Goal: Transaction & Acquisition: Purchase product/service

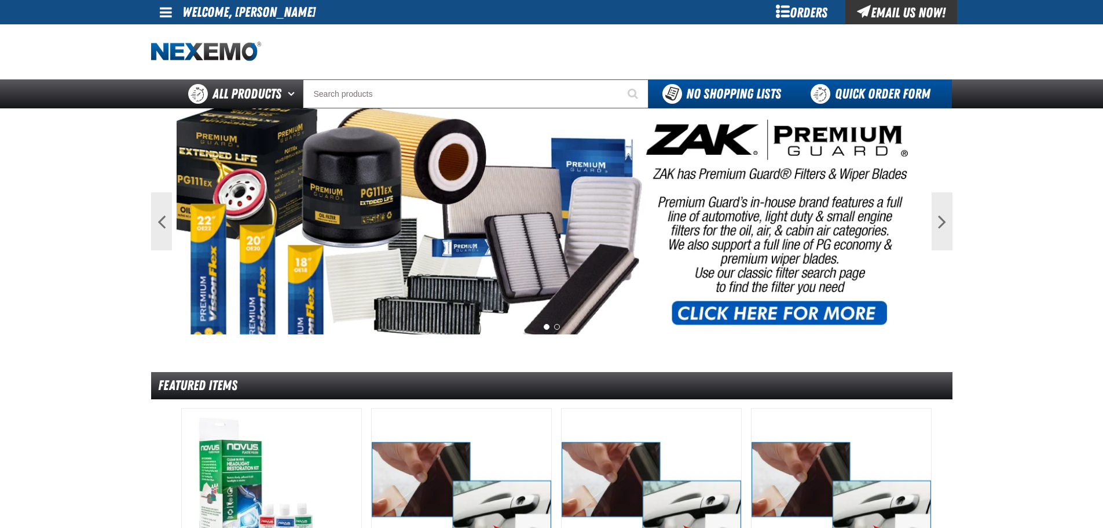
click at [872, 96] on link "Quick Order Form" at bounding box center [873, 93] width 157 height 29
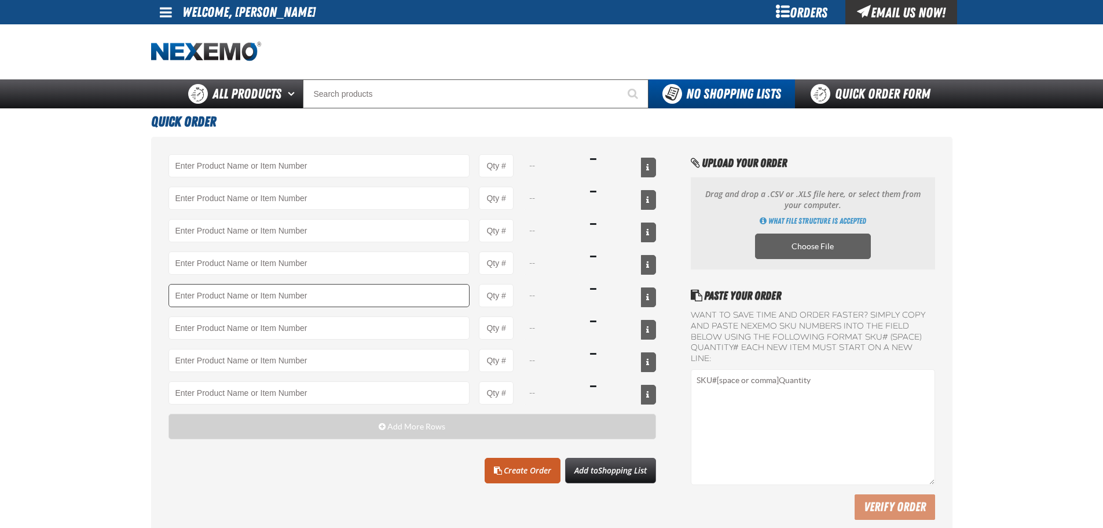
drag, startPoint x: 337, startPoint y: 435, endPoint x: 336, endPoint y: 301, distance: 133.8
click at [337, 434] on button "Add More Rows" at bounding box center [413, 426] width 488 height 25
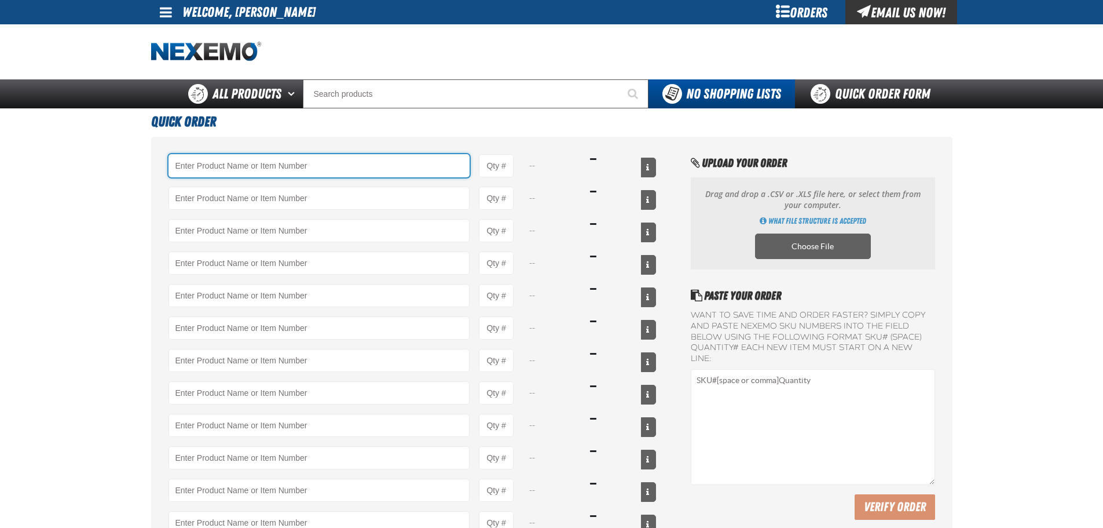
click at [321, 167] on input "Product" at bounding box center [320, 165] width 302 height 23
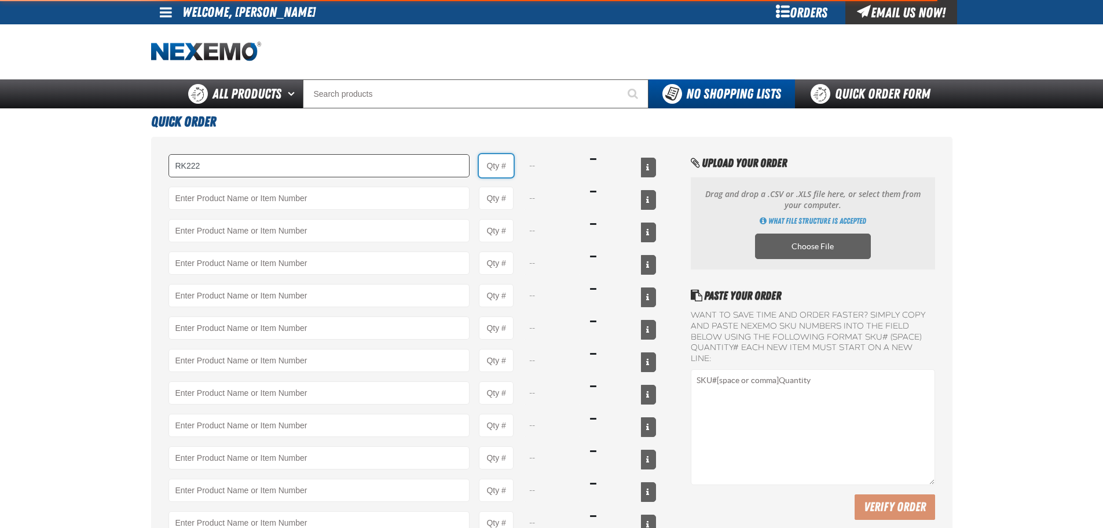
type input "RK222 - Universal Cooling System Service Kit - ZAK Products"
type input "1"
select select "kit"
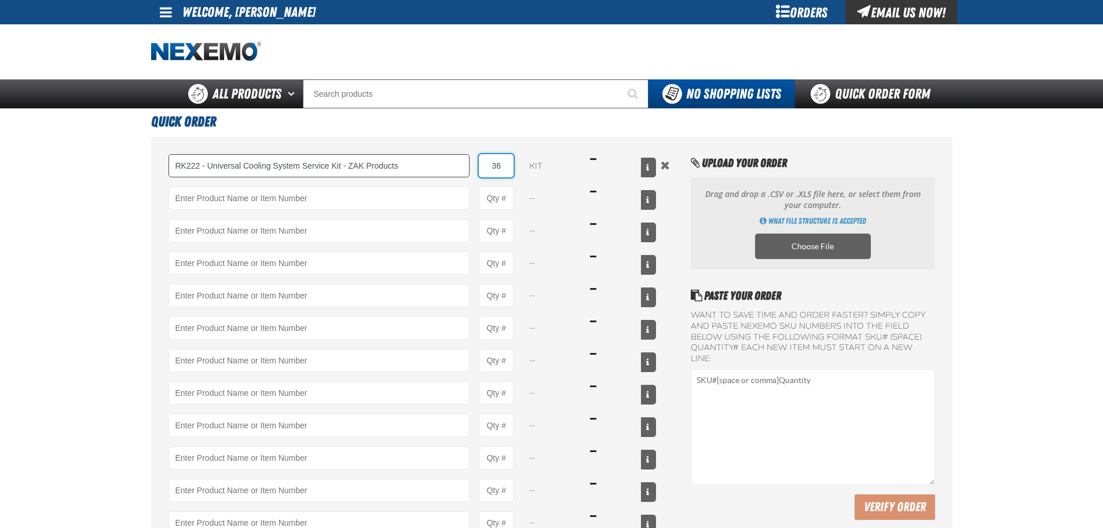
type input "36"
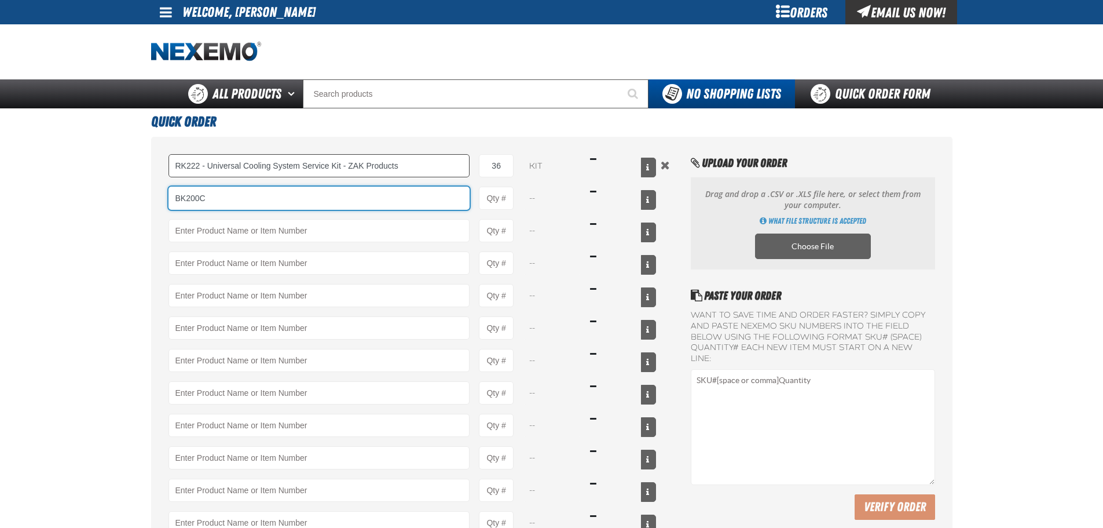
type input "BK200C"
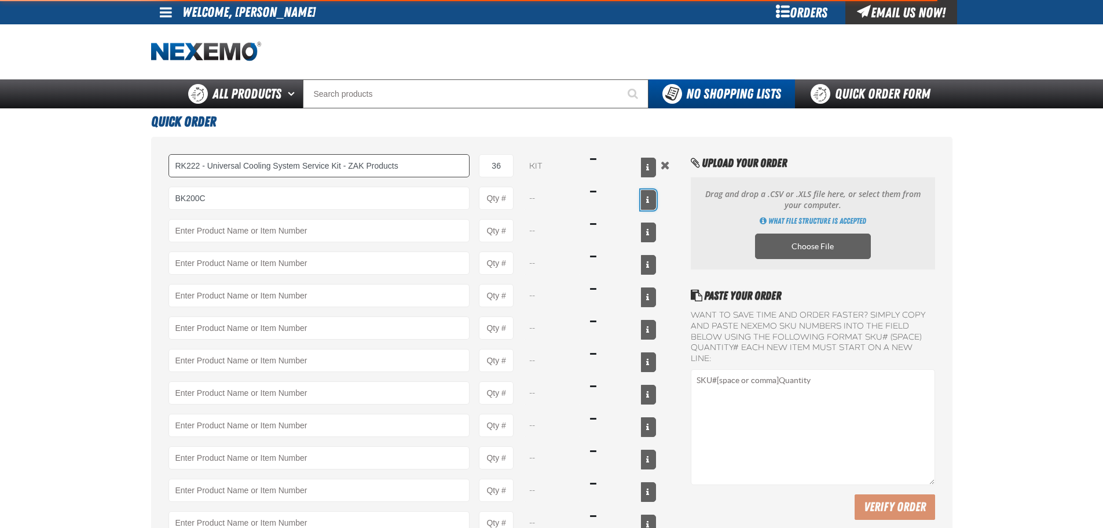
type input "BK200C - DOT 4 Brake Fluid Cleaner Kit - ZAK Products"
type input "1"
select select "kit"
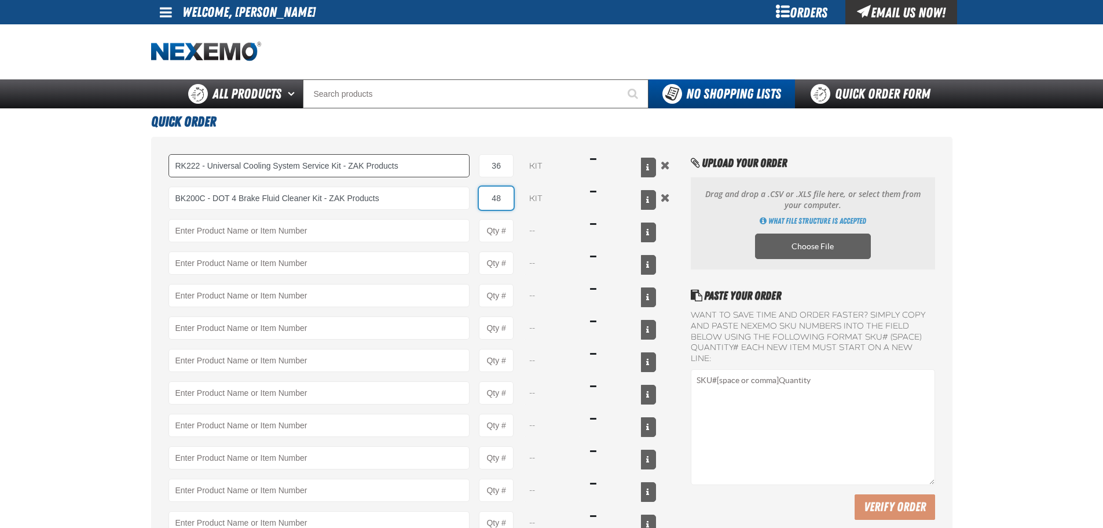
type input "48"
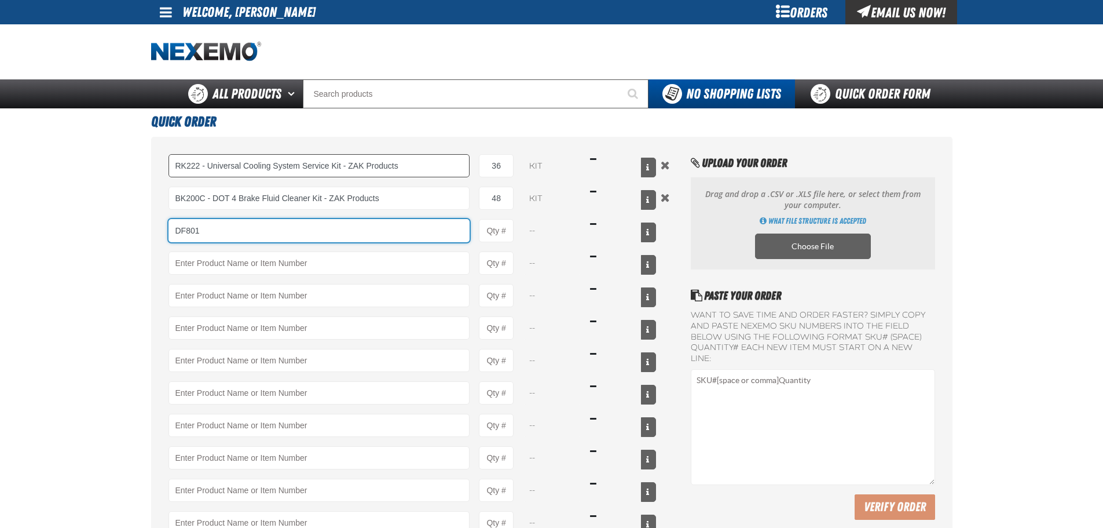
type input "DF801"
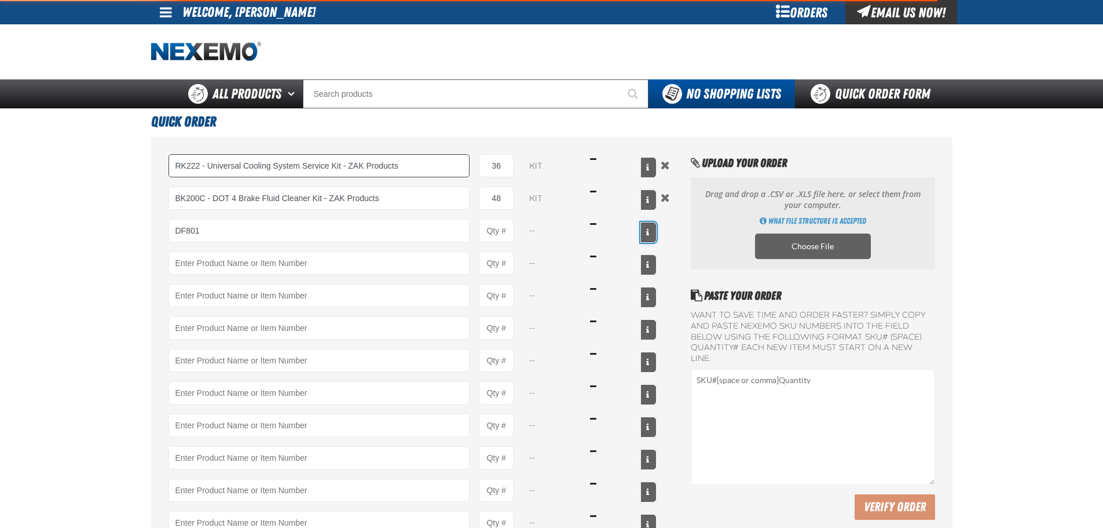
type input "DF801 - DIESEL 8-in-1 TOTAL CLEAN - ZAK Products"
type input "1"
select select "bottle"
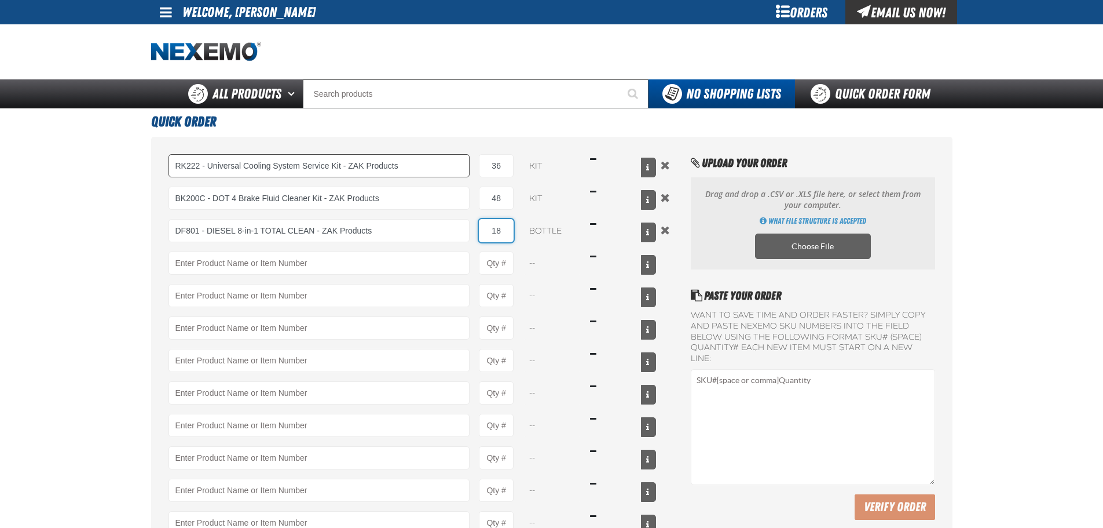
type input "18"
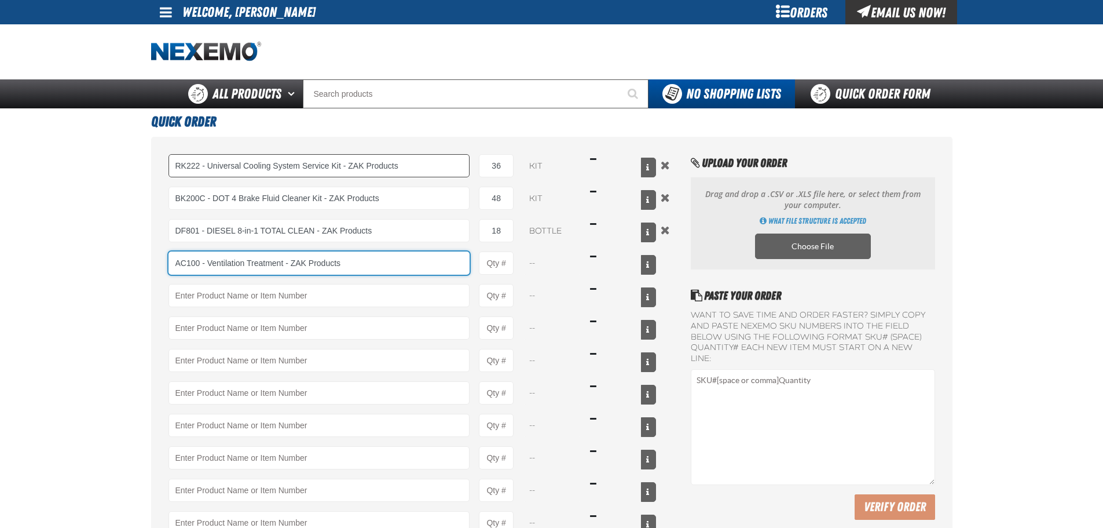
type input "AC100 - Ventilation Treatment - ZAK Products"
type input "1"
select select "can"
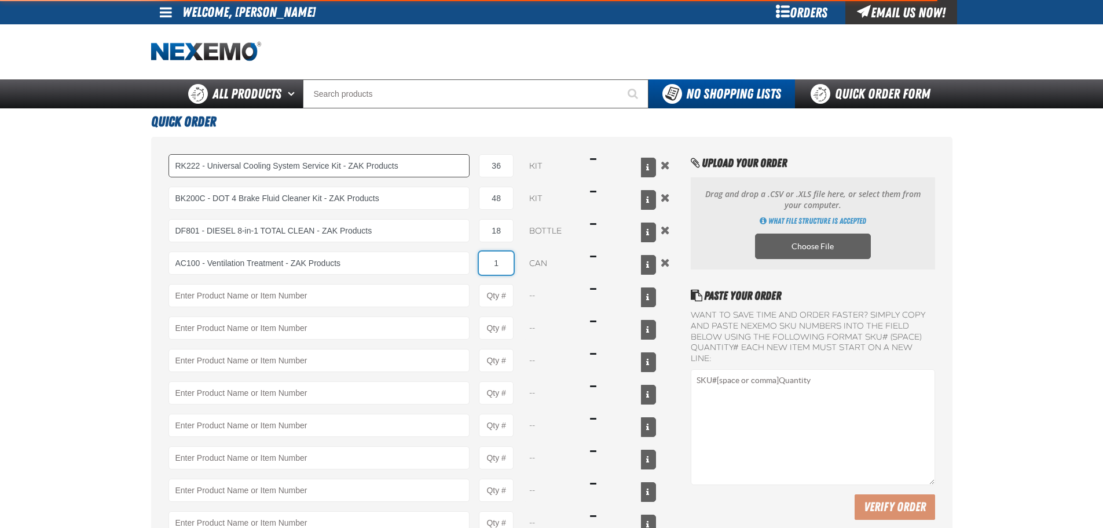
type input "AC100 - Ventilation Treatment - ZAK Products"
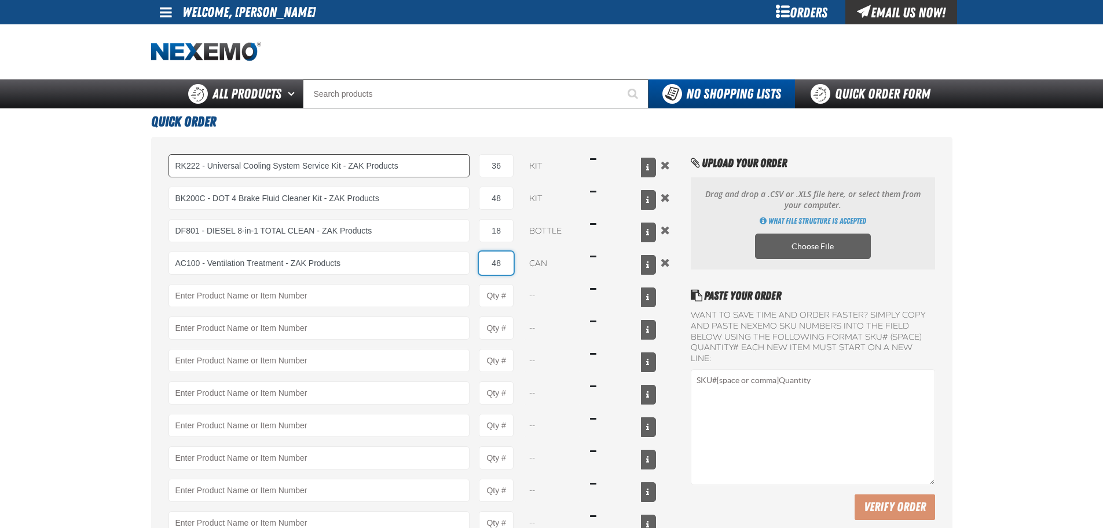
type input "48"
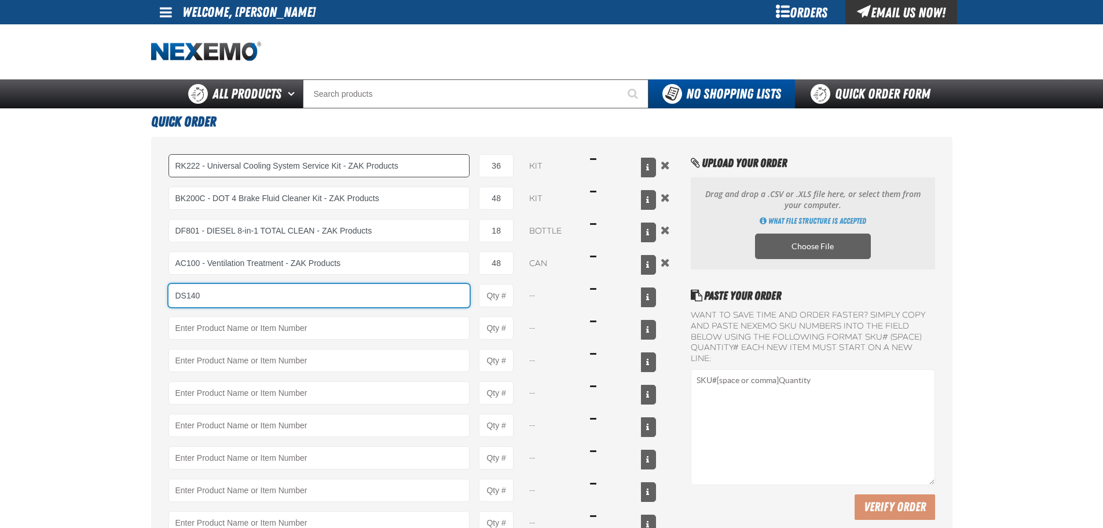
type input "DS140"
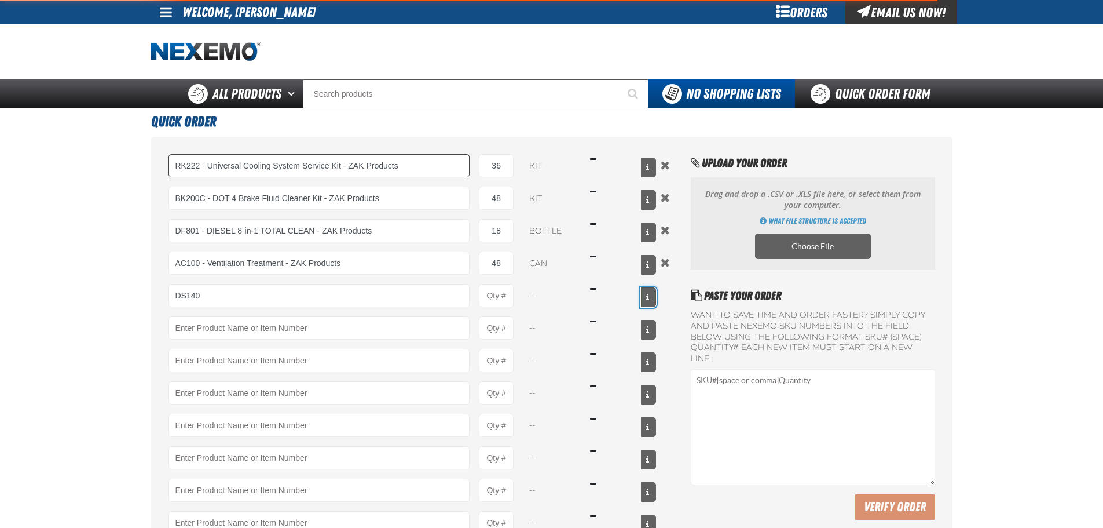
type input "DS140 - Synthetic 75W - 140 LS Gear Oil - ZAK Products"
type input "1"
select select "bottle"
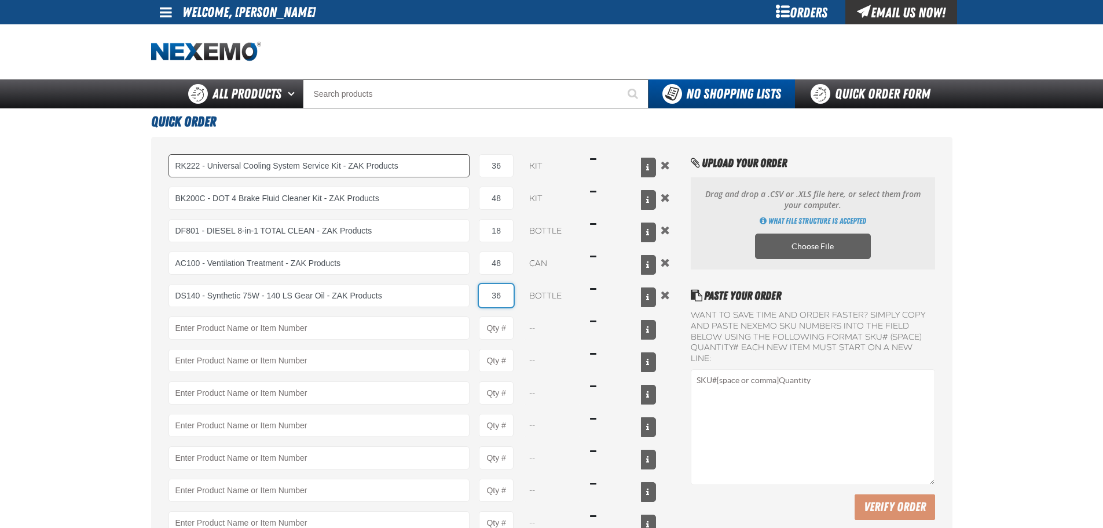
type input "36"
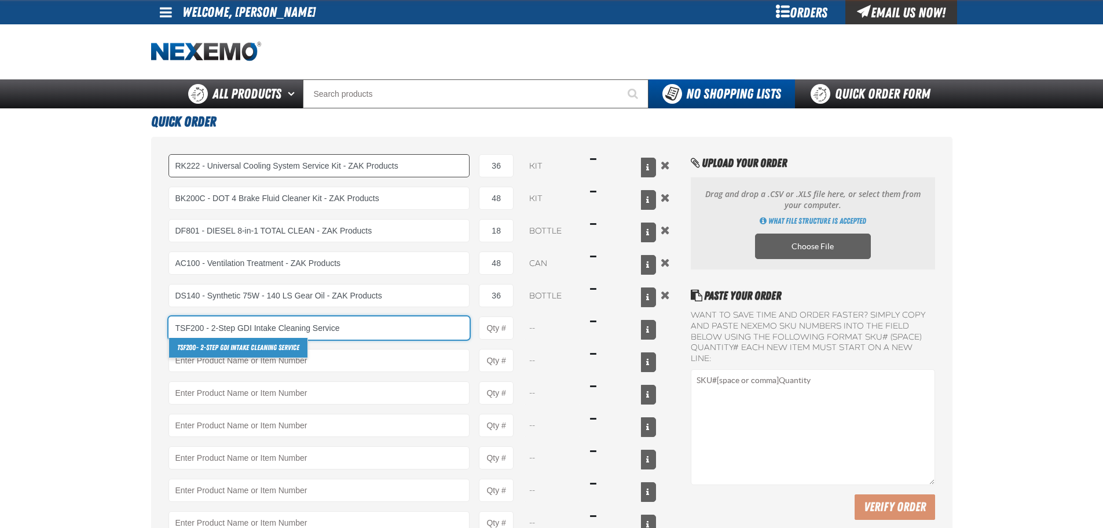
type input "TSF200 - 2-Step GDI Intake Cleaning Service"
type input "1"
select select "kit"
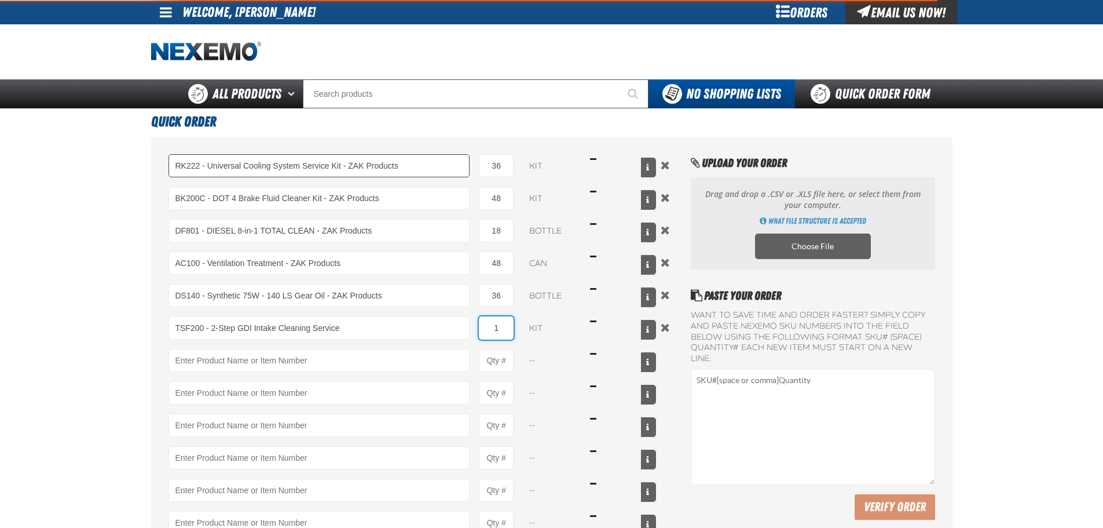
type input "TSF200 - 2-Step GDI Intake Cleaning Service"
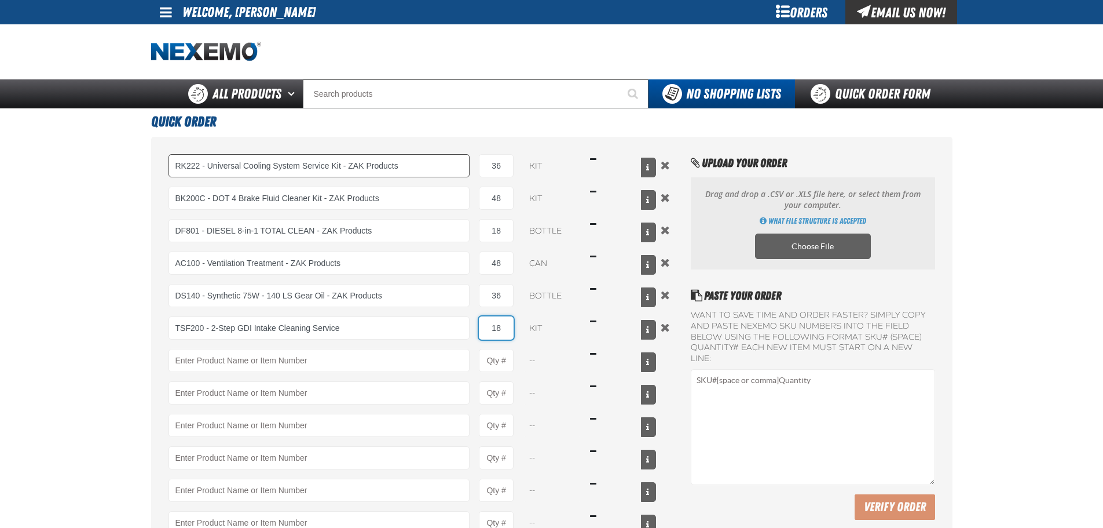
type input "18"
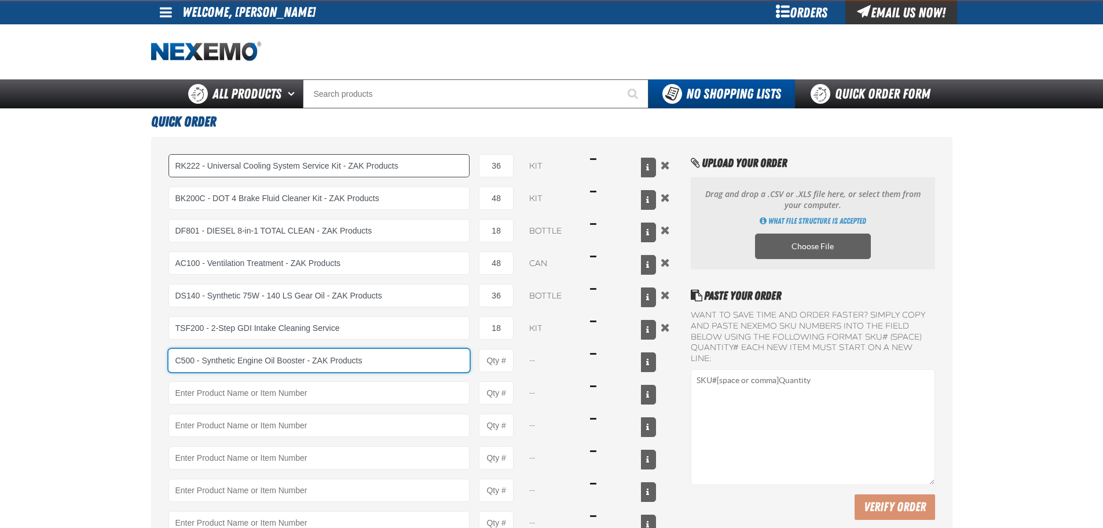
type input "C500 - Synthetic Engine Oil Booster - ZAK Products"
type input "1"
type input "C500 - Synthetic Engine Oil Booster - ZAK Products"
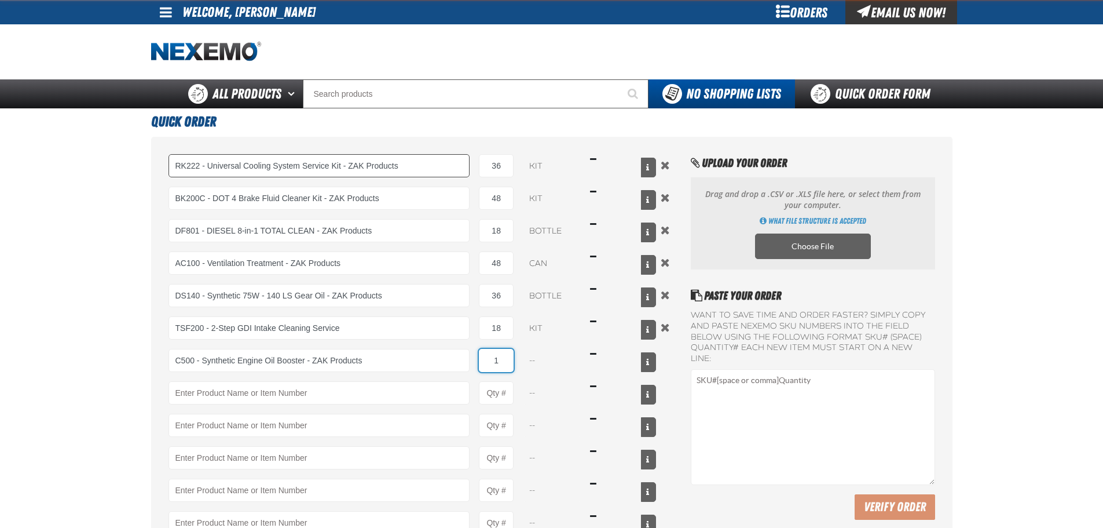
select select "bottle"
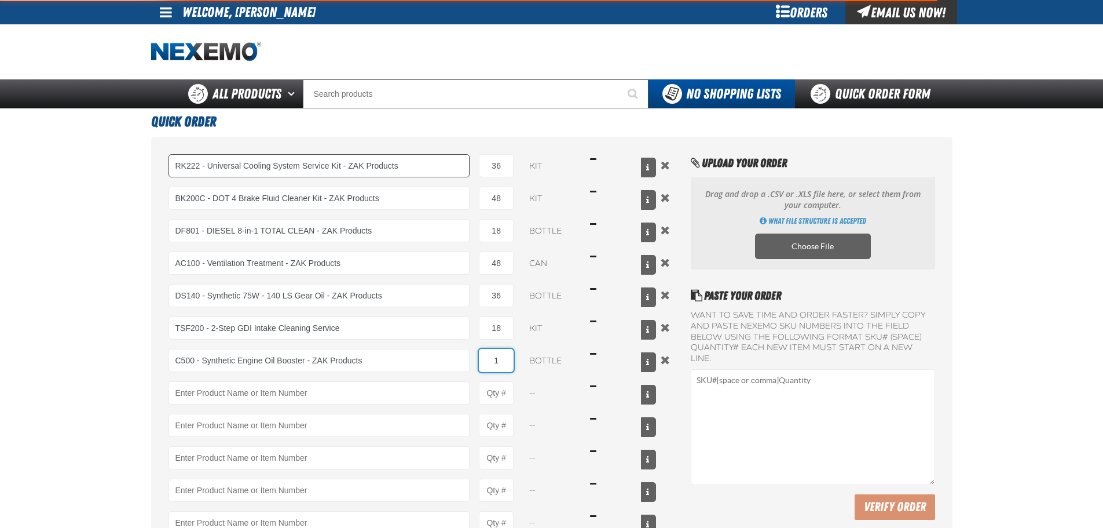
type input "C500 - Synthetic Engine Oil Booster - ZAK Products"
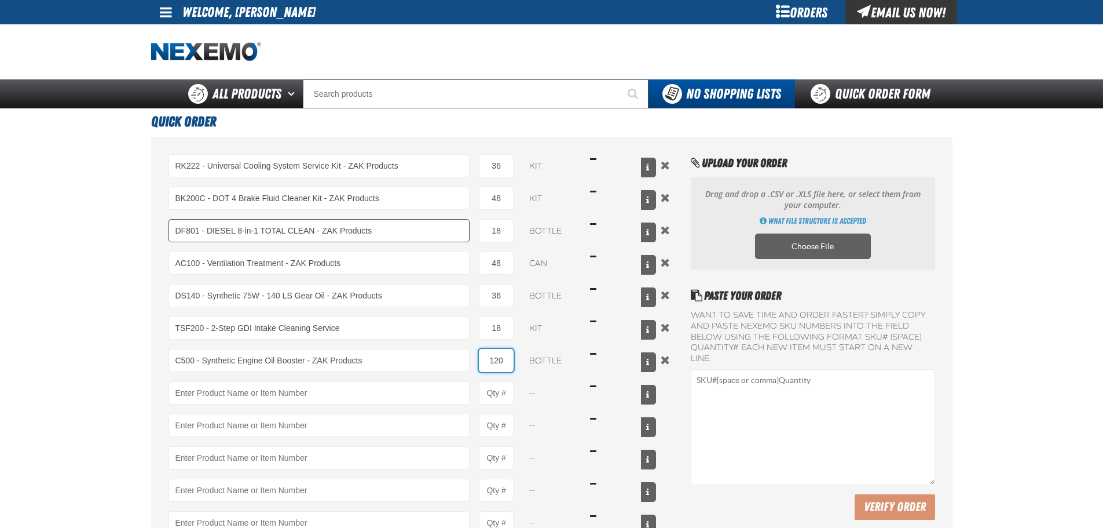
type input "120"
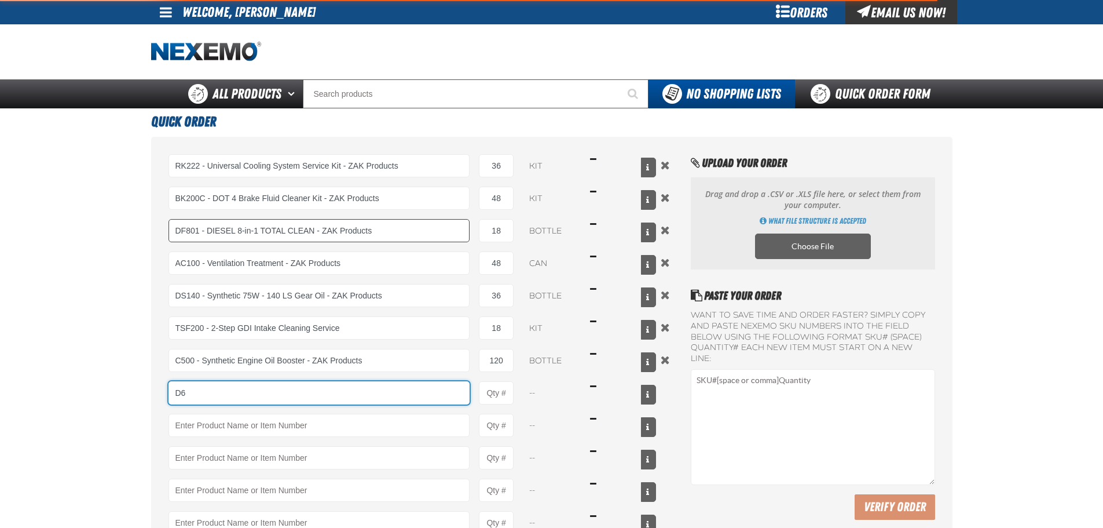
type input "D"
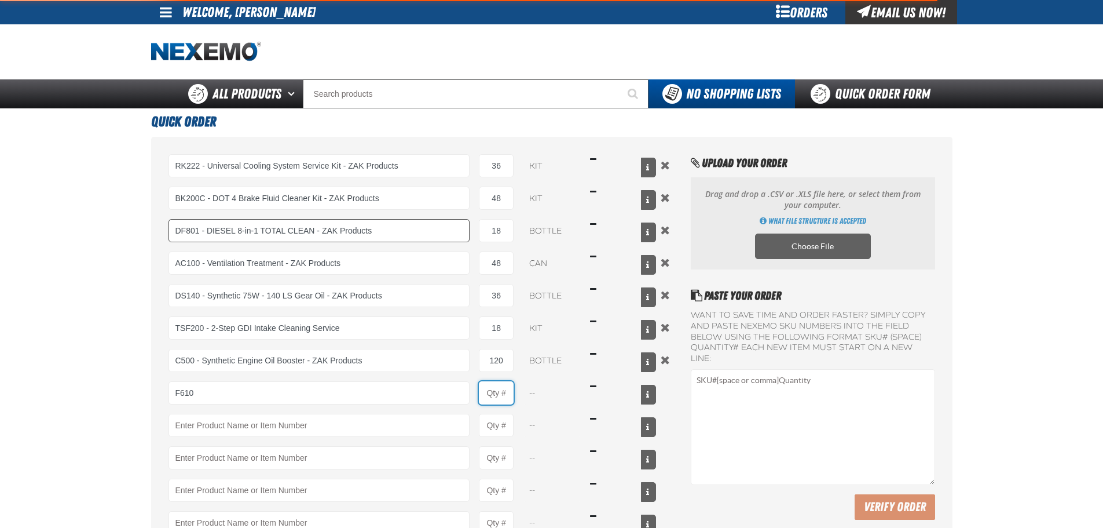
type input "F610 - Z-Tech - ZAK Products"
type input "1"
select select "bottle"
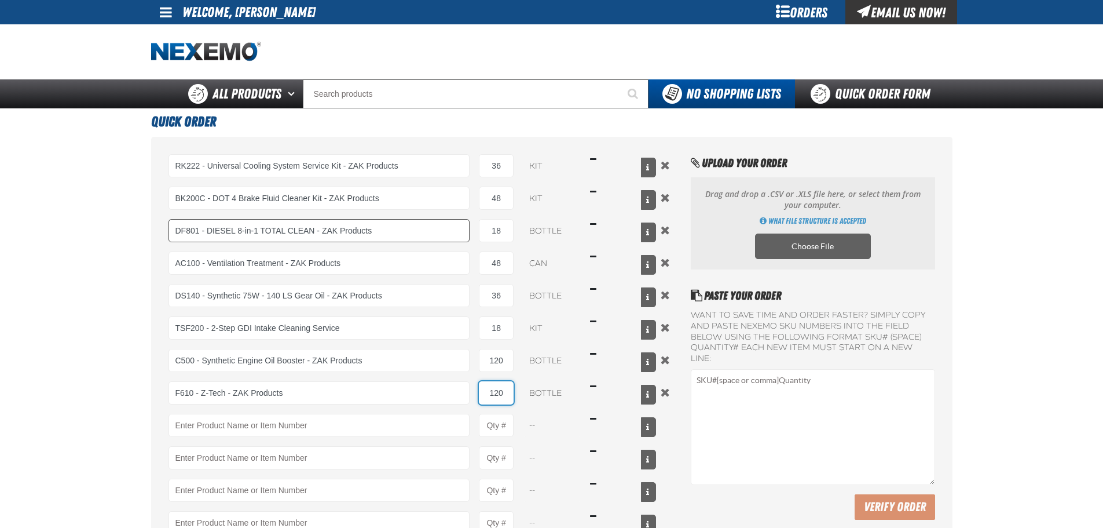
type input "120"
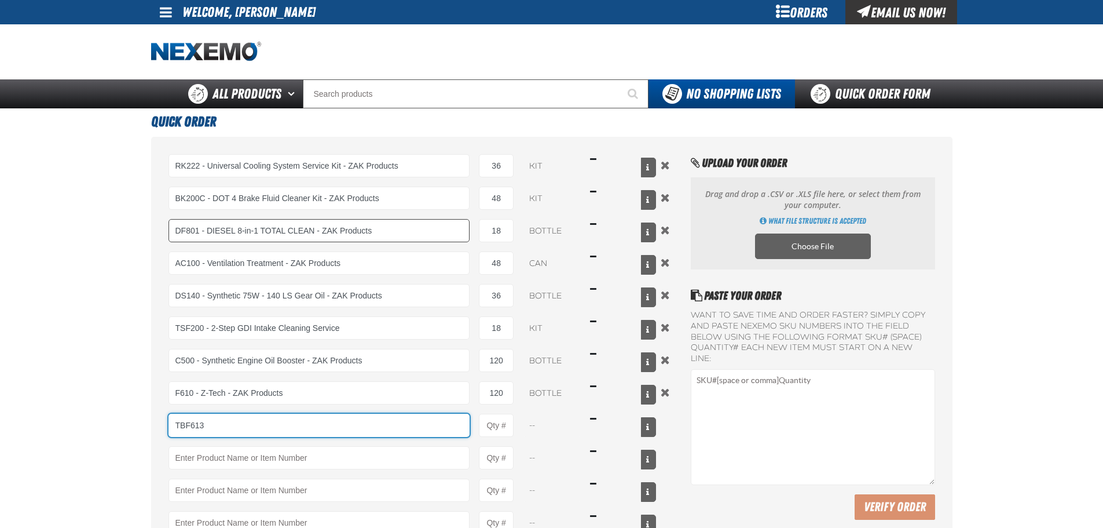
type input "TBF613"
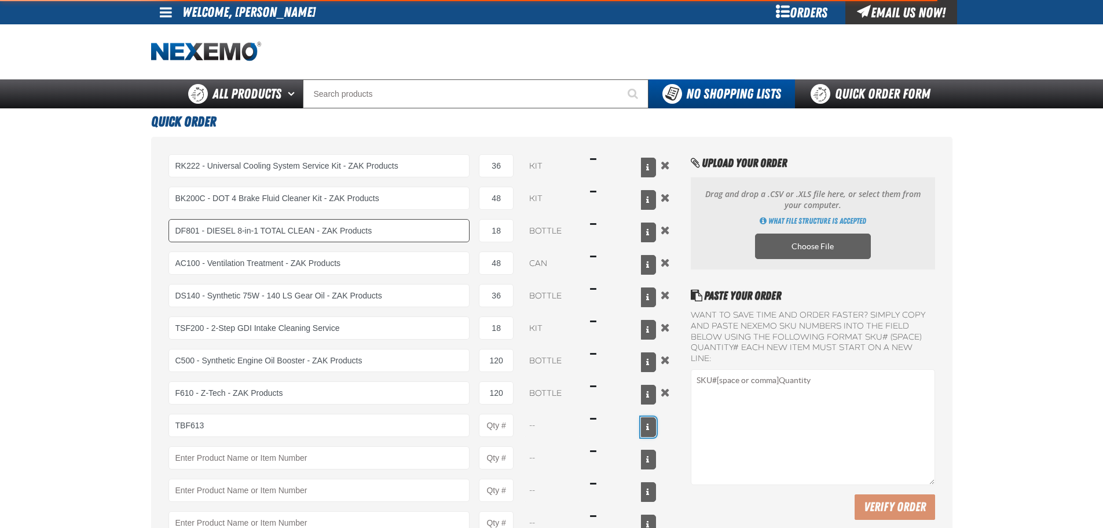
type input "TBF613 - Premium Throttle Body Service Kit - ZAK Products"
type input "1"
select select "kit"
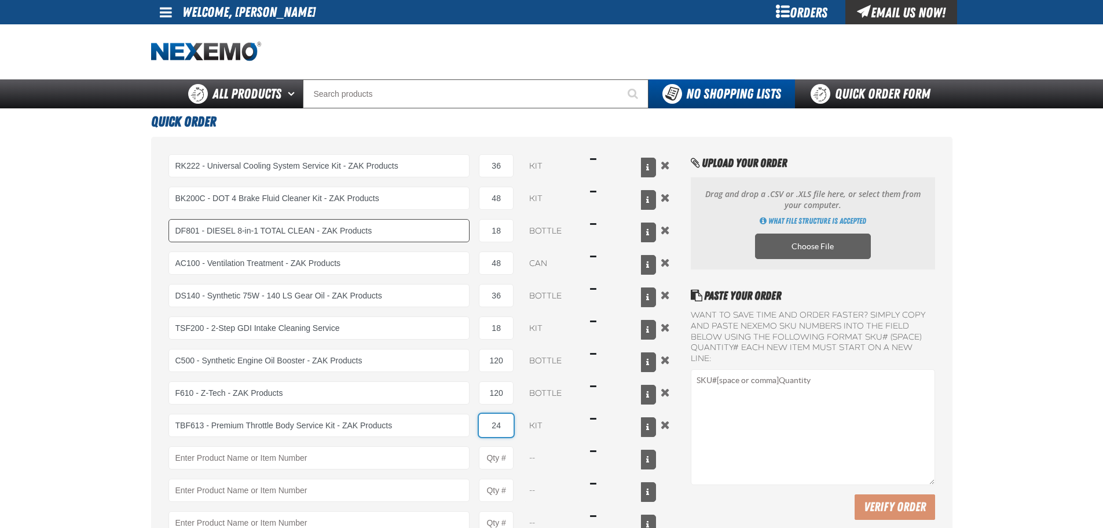
type input "24"
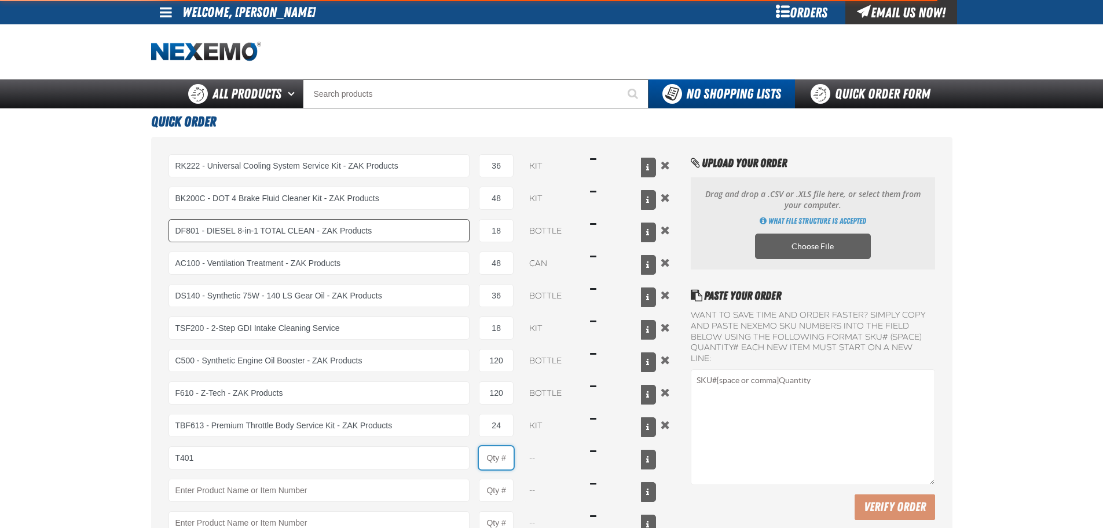
type input "T401 - Automatic Transmission Conditioner - ZAK Products"
type input "1"
select select "bottle"
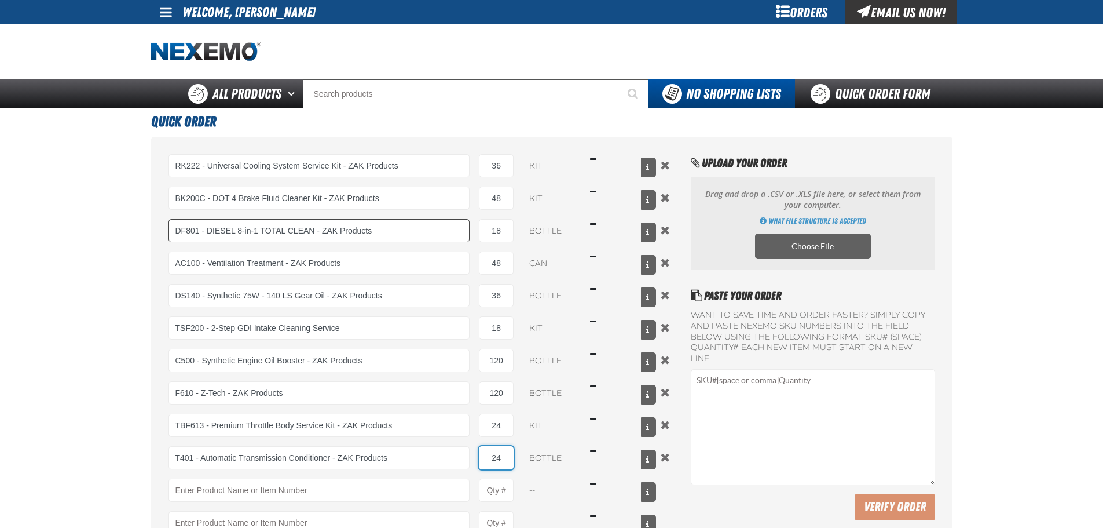
type input "24"
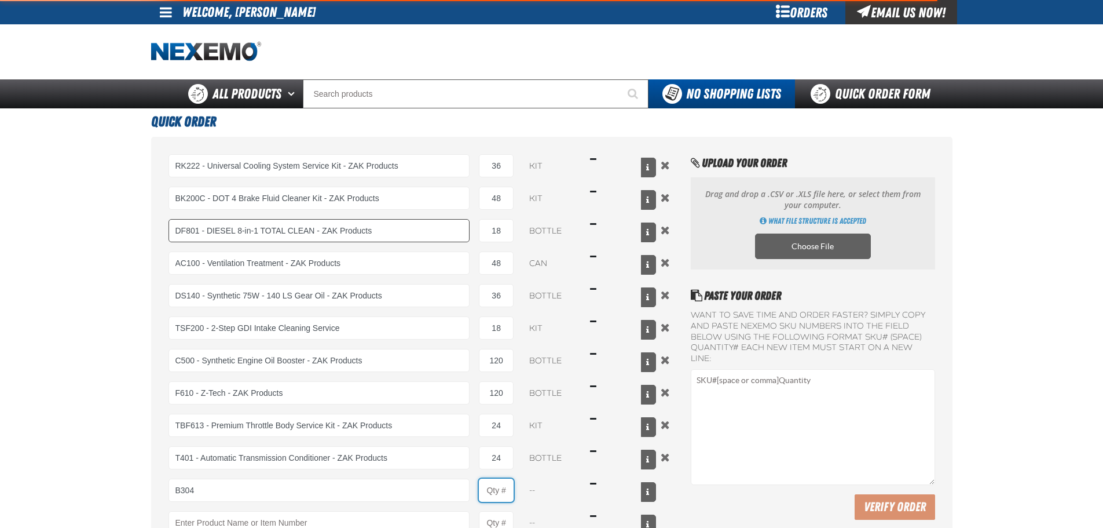
type input "B304 - Battery Service Kit - Cleaner &amp; Protector with Anti-Corrosion Pads -…"
type input "1"
select select "kit"
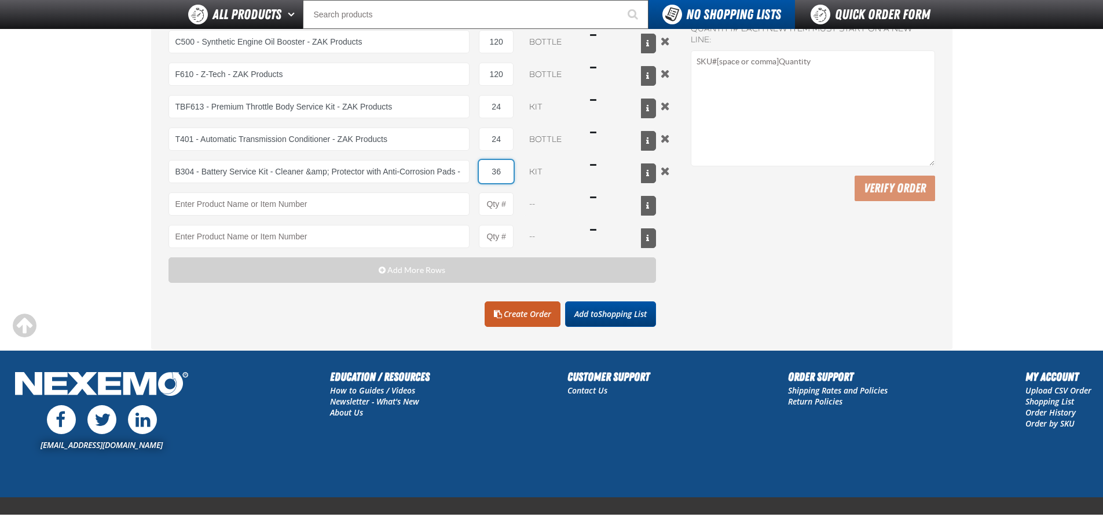
type input "36"
click at [641, 312] on span "Shopping List" at bounding box center [622, 313] width 49 height 11
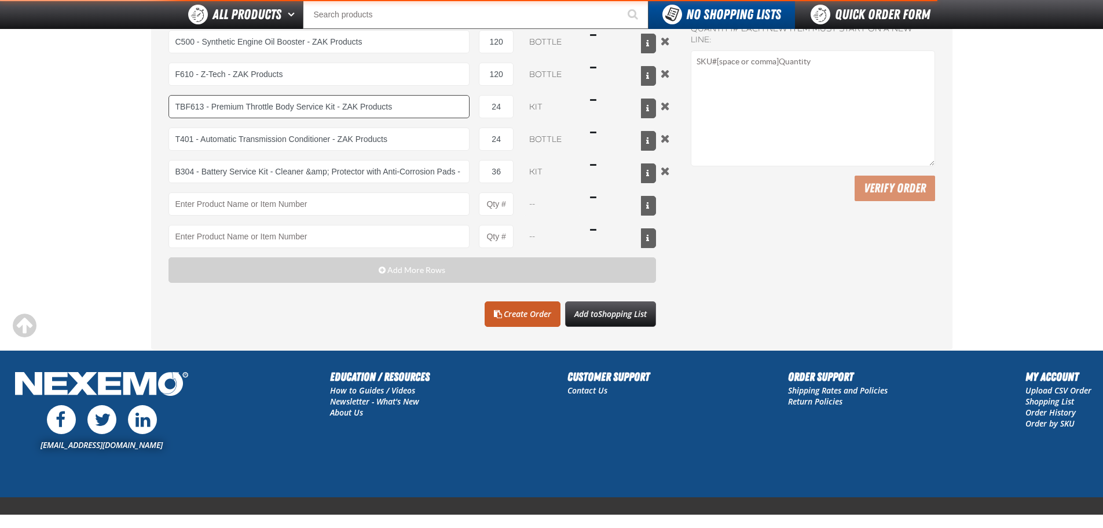
scroll to position [346, 0]
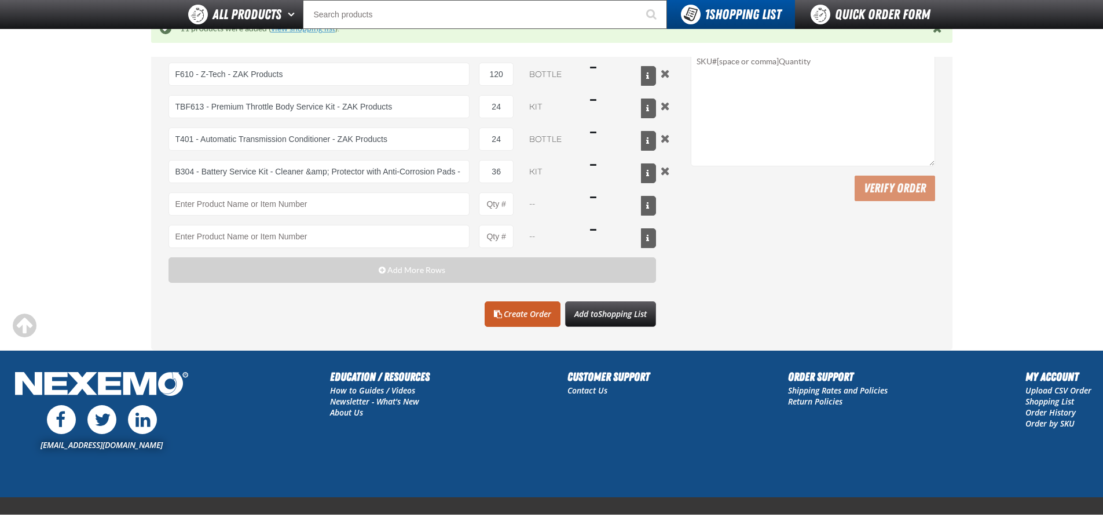
click at [305, 30] on link "view shopping list" at bounding box center [303, 28] width 64 height 9
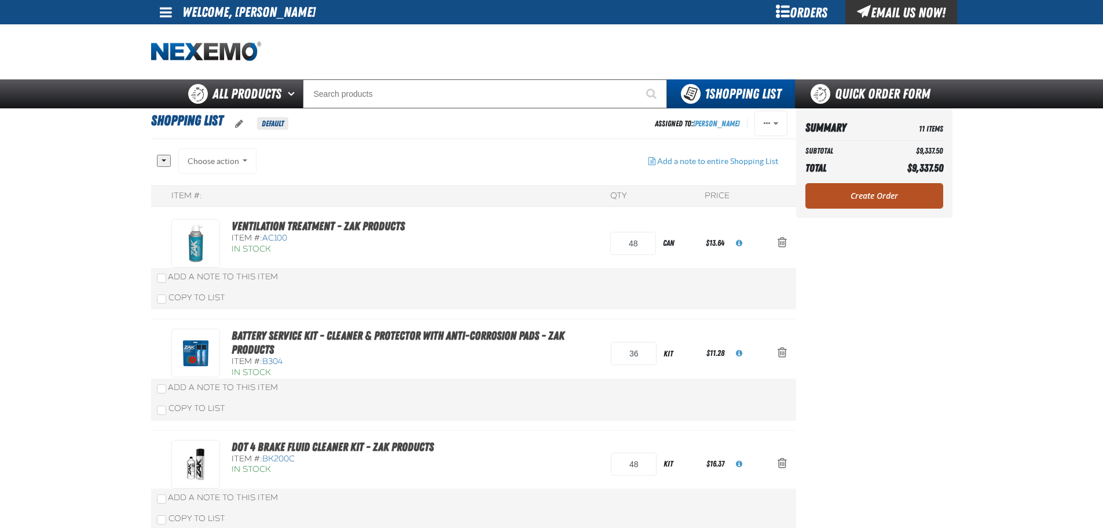
click at [847, 202] on link "Create Order" at bounding box center [875, 195] width 138 height 25
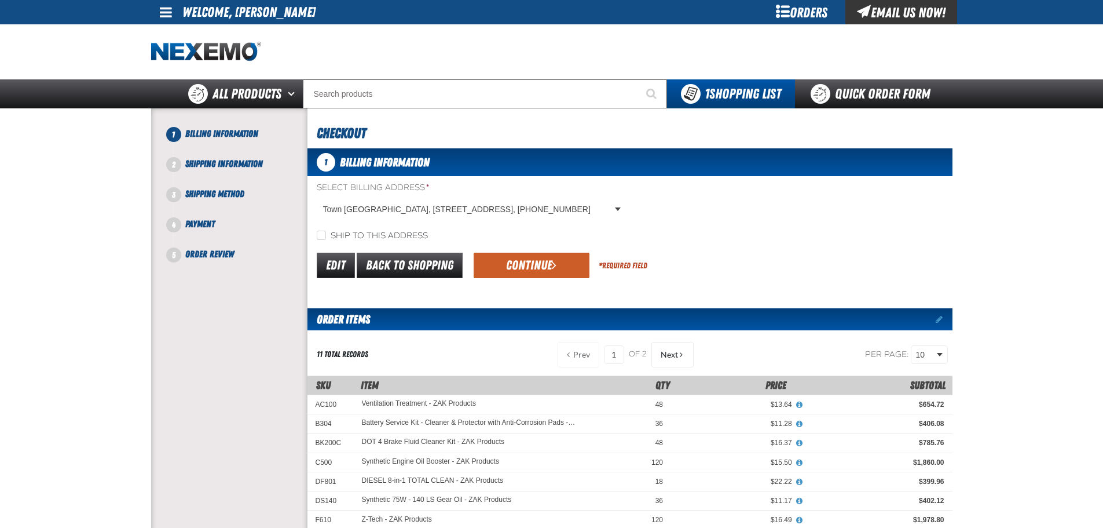
drag, startPoint x: 379, startPoint y: 244, endPoint x: 389, endPoint y: 239, distance: 11.4
click at [379, 244] on form "Select Billing Address * Town East Ford, 18411 LBJ Freeway, MESQUITE TX US 7515…" at bounding box center [630, 231] width 645 height 98
click at [391, 237] on label "Ship to this address" at bounding box center [372, 236] width 111 height 11
click at [326, 237] on input "Ship to this address" at bounding box center [321, 235] width 9 height 9
checkbox input "true"
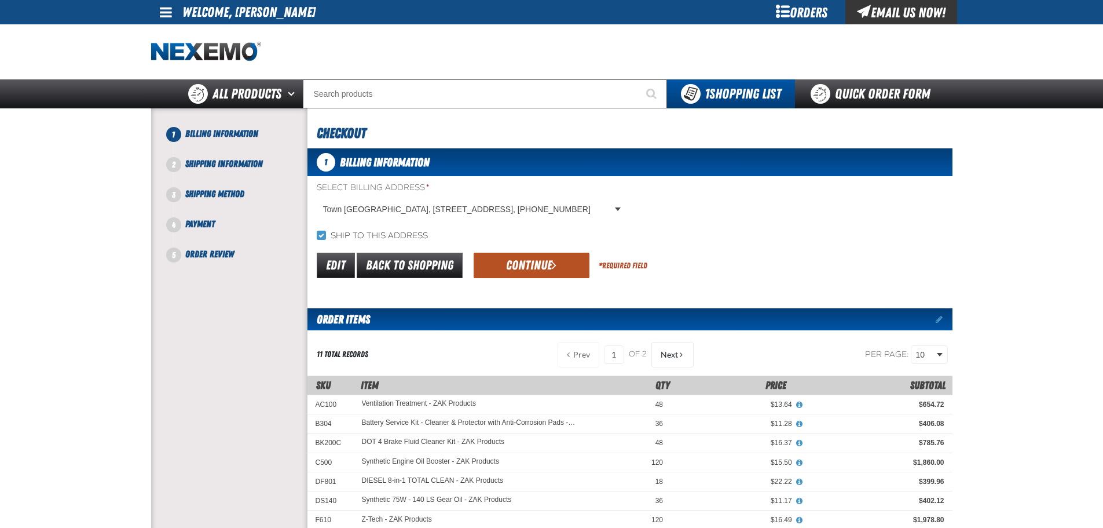
click at [500, 265] on button "Continue" at bounding box center [532, 265] width 116 height 25
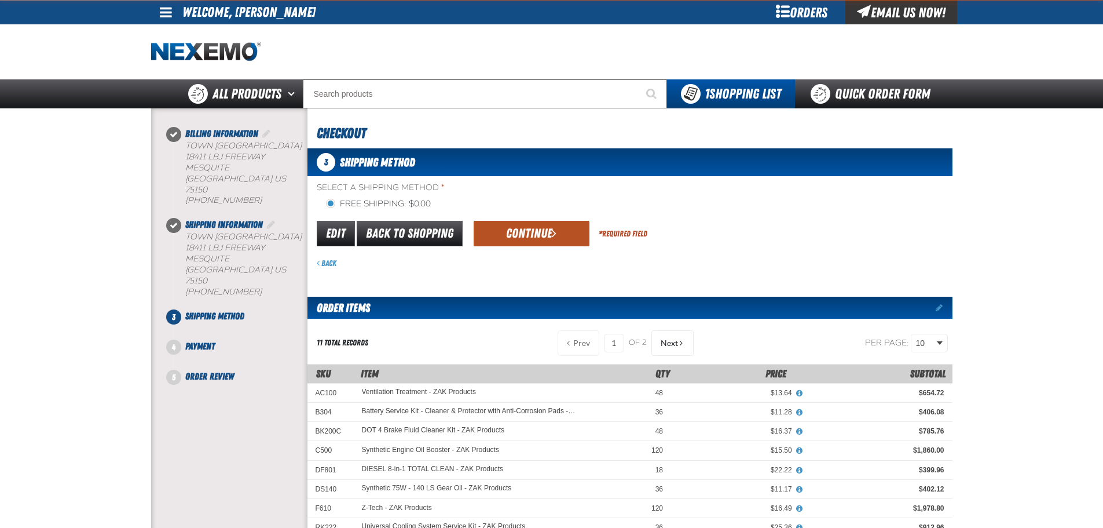
click at [536, 240] on button "Continue" at bounding box center [532, 233] width 116 height 25
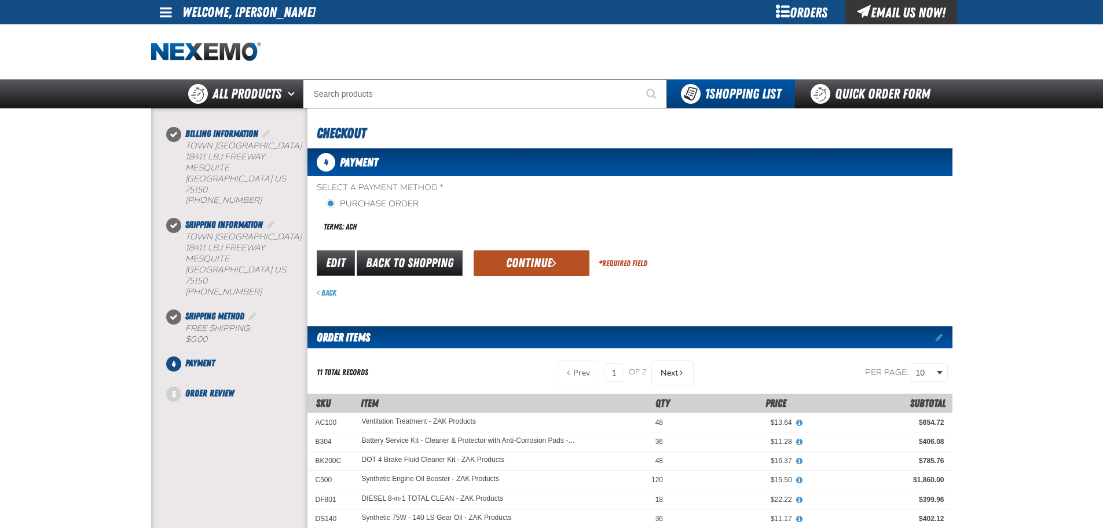
click at [530, 255] on button "Continue" at bounding box center [532, 262] width 116 height 25
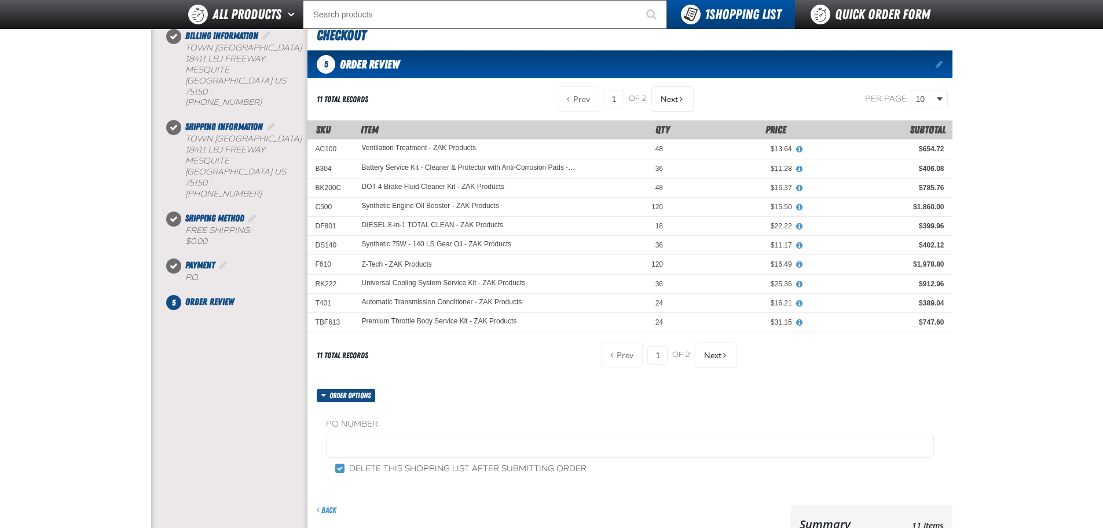
scroll to position [97, 0]
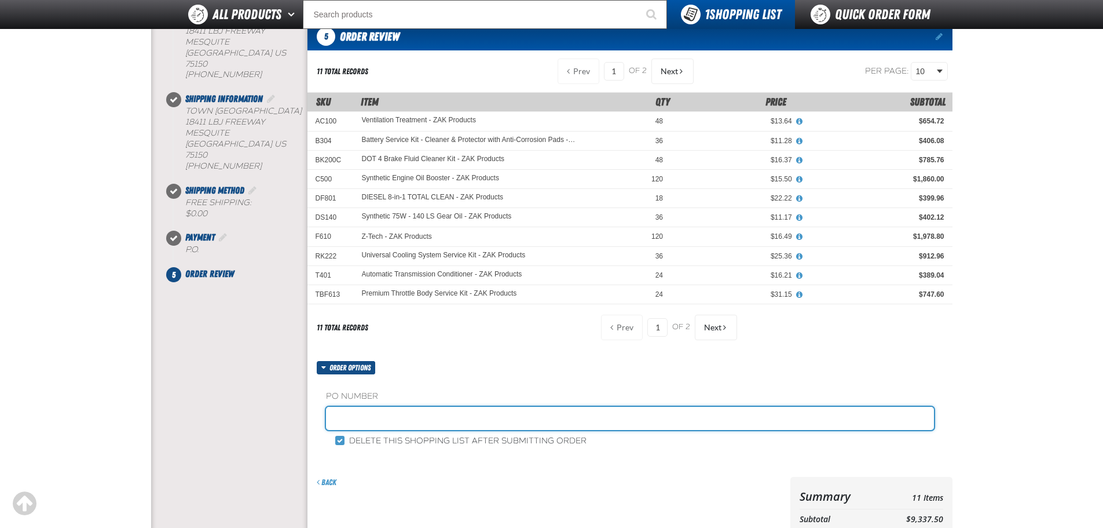
click at [412, 416] on input "text" at bounding box center [630, 418] width 608 height 23
type input "SHOP"
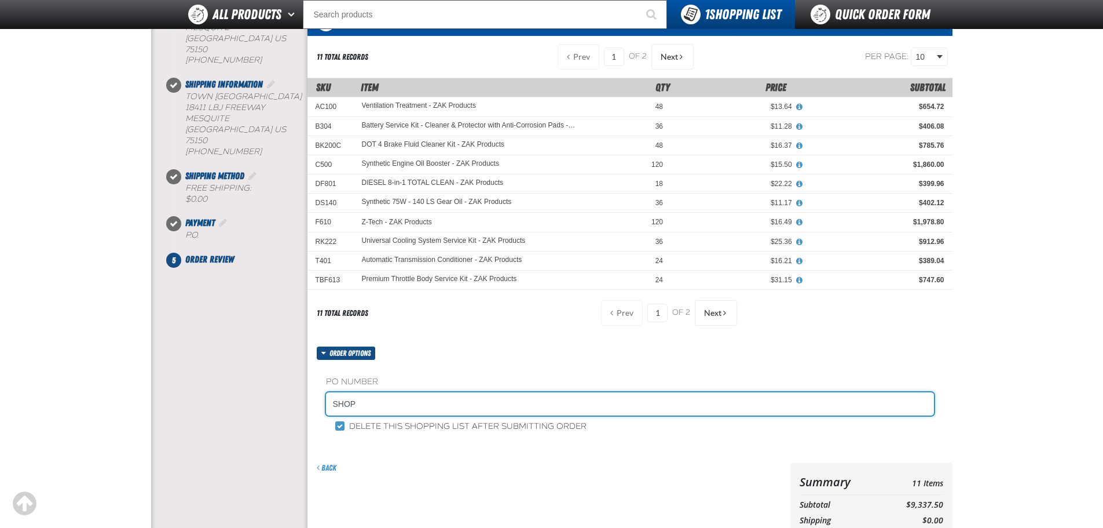
scroll to position [193, 0]
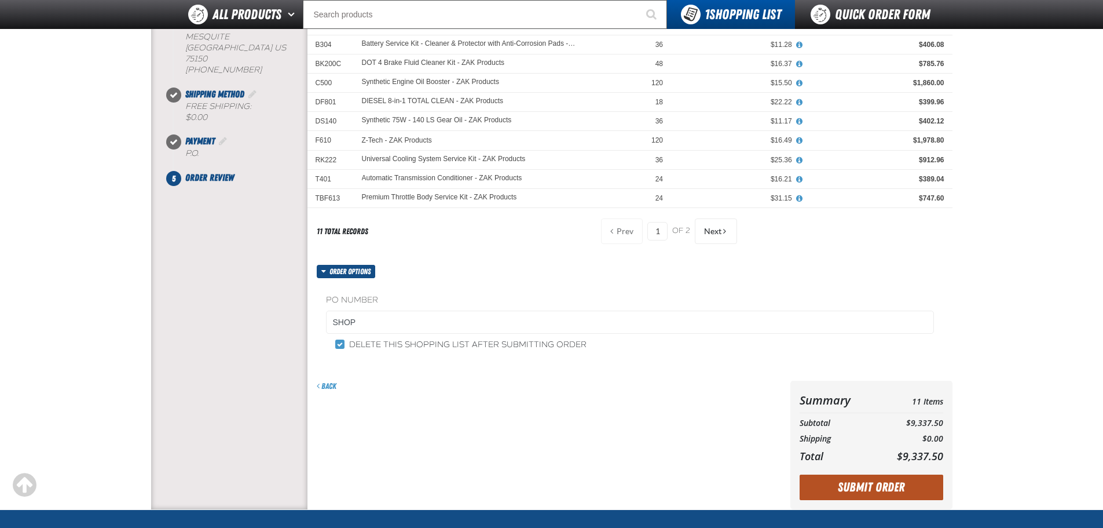
click at [859, 481] on button "Submit Order" at bounding box center [872, 486] width 144 height 25
